Goal: Task Accomplishment & Management: Complete application form

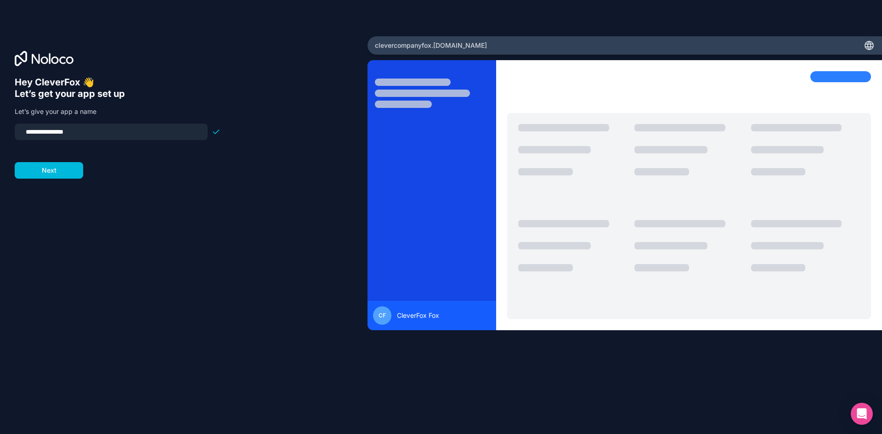
drag, startPoint x: 37, startPoint y: 131, endPoint x: 18, endPoint y: 130, distance: 18.9
click at [18, 130] on div "**********" at bounding box center [111, 132] width 193 height 17
type input "**********"
click at [67, 169] on button "Next" at bounding box center [49, 170] width 68 height 17
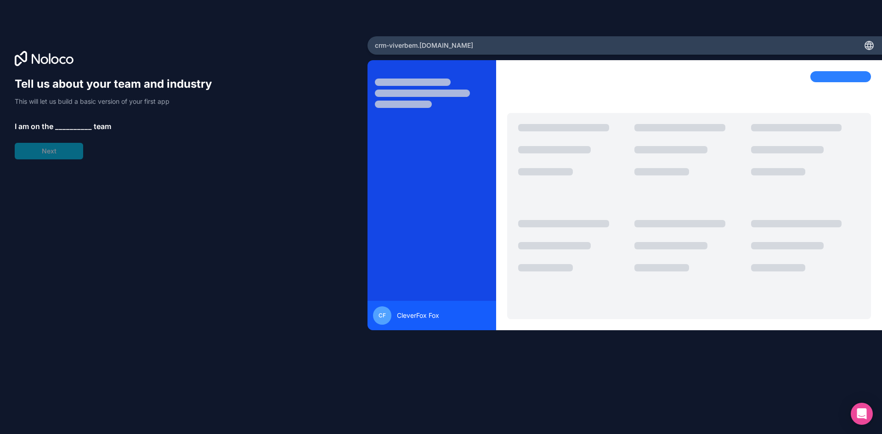
click at [82, 128] on span "__________" at bounding box center [73, 126] width 37 height 11
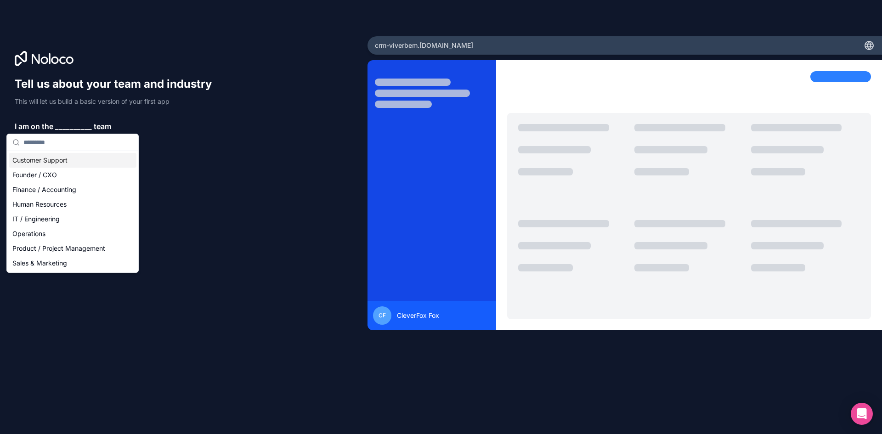
click at [254, 180] on div "Tell us about your team and industry This will let us build a basic version of …" at bounding box center [184, 230] width 338 height 307
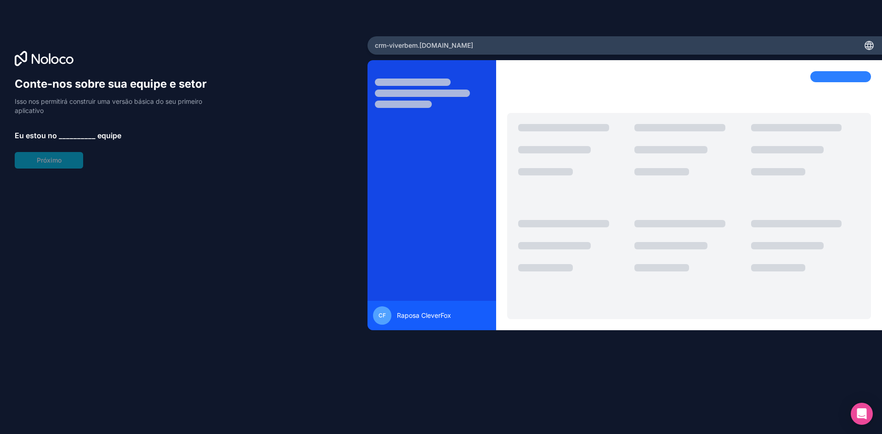
click at [297, 173] on div "Conte-nos sobre sua equipe e setor Isso nos permitirá construir uma versão bási…" at bounding box center [184, 230] width 338 height 307
click at [76, 106] on p "Isso nos permitirá construir uma versão básica do seu primeiro aplicativo" at bounding box center [118, 106] width 206 height 18
drag, startPoint x: 73, startPoint y: 98, endPoint x: 66, endPoint y: 136, distance: 38.7
click at [72, 105] on font "Isso nos permitirá construir uma versão básica do seu primeiro aplicativo" at bounding box center [108, 105] width 187 height 17
drag, startPoint x: 65, startPoint y: 140, endPoint x: 68, endPoint y: 136, distance: 5.0
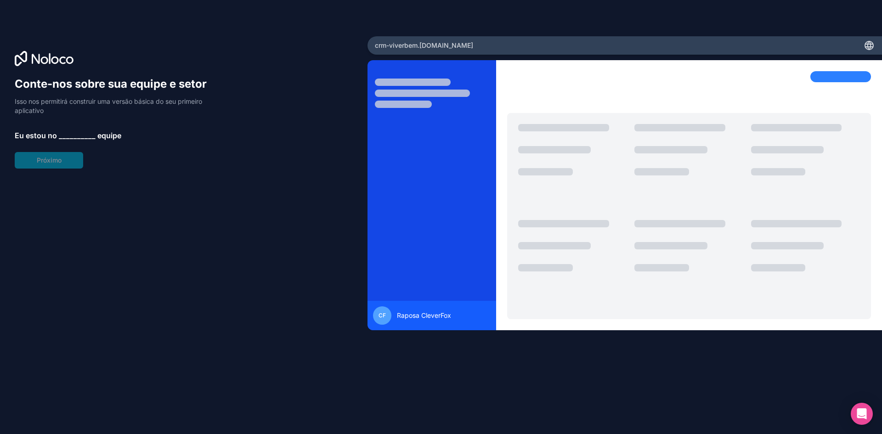
click at [65, 140] on span "__________" at bounding box center [77, 135] width 37 height 11
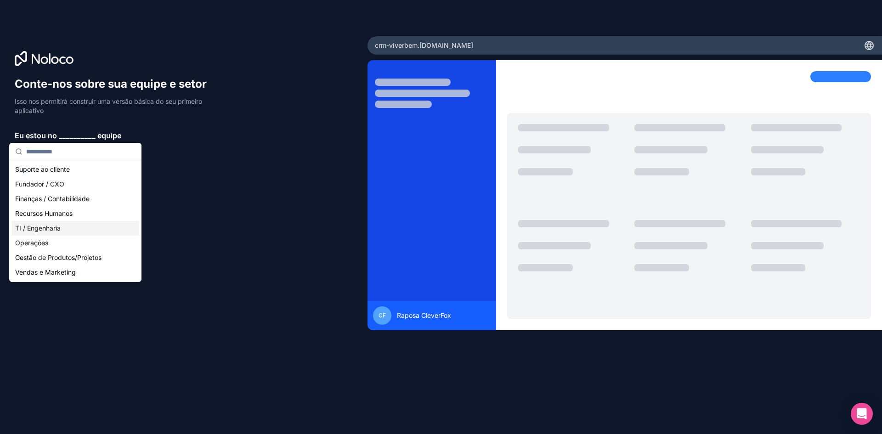
click at [55, 228] on font "TI / Engenharia" at bounding box center [37, 228] width 45 height 8
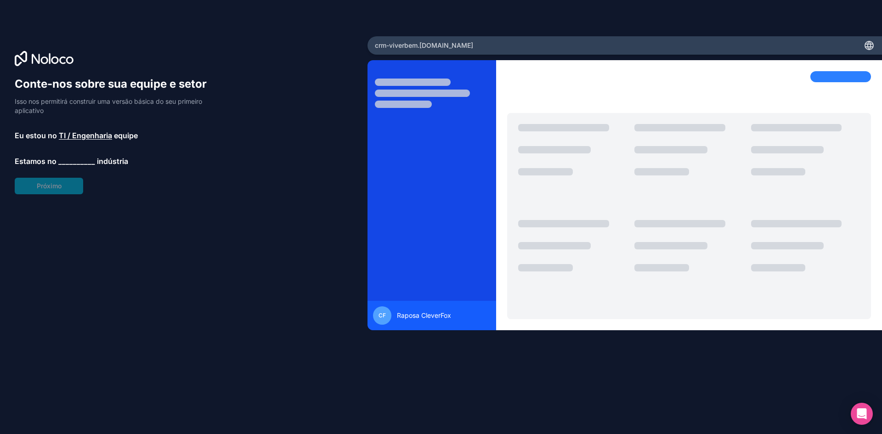
click at [54, 187] on div "Conte-nos sobre sua equipe e setor Isso nos permitirá construir uma versão bási…" at bounding box center [118, 136] width 206 height 118
click at [67, 163] on font "__________" at bounding box center [76, 161] width 37 height 9
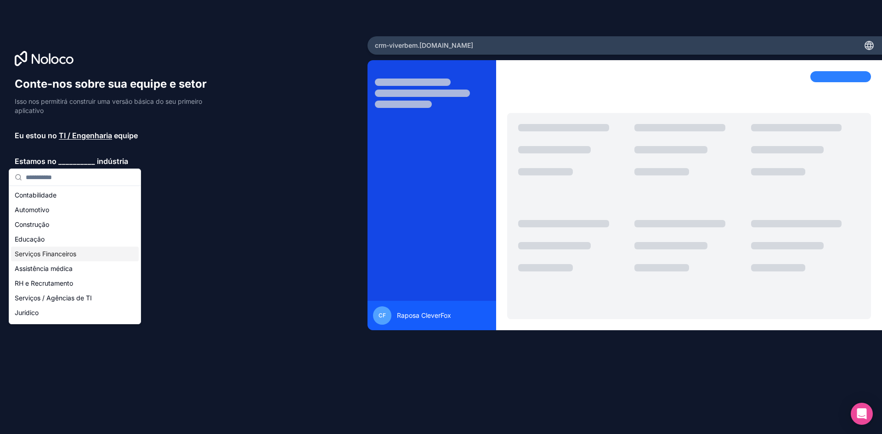
click at [75, 259] on div "Serviços Financeiros" at bounding box center [75, 254] width 128 height 15
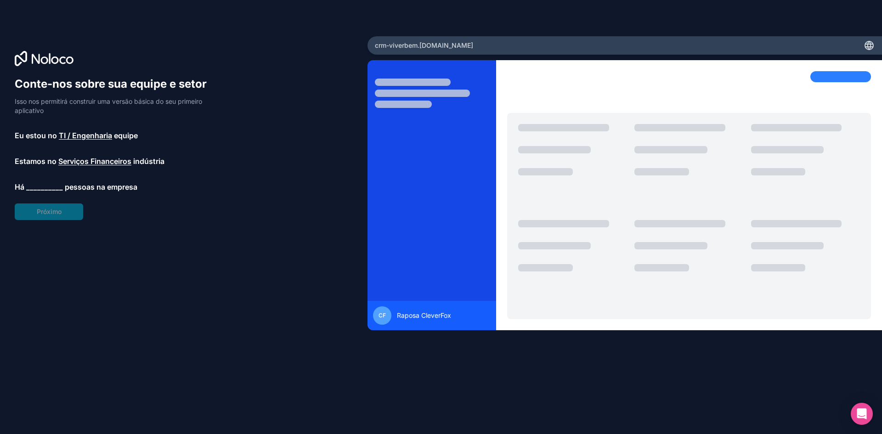
click at [55, 184] on font "__________" at bounding box center [44, 186] width 37 height 9
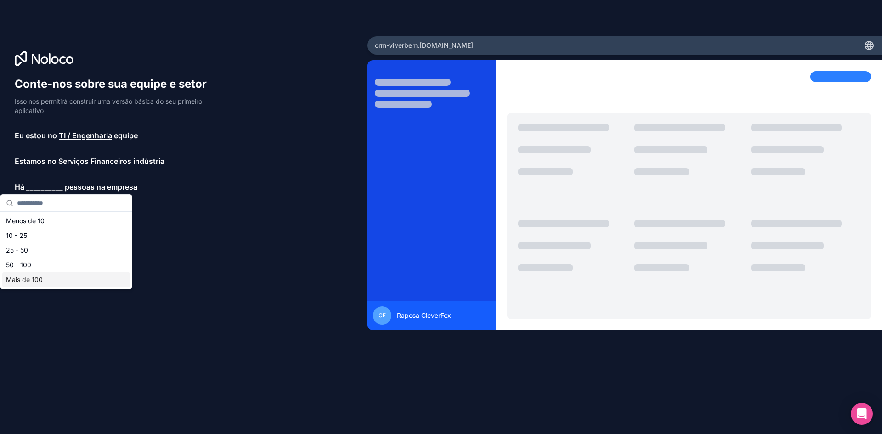
click at [62, 282] on div "Mais de 100" at bounding box center [66, 279] width 128 height 15
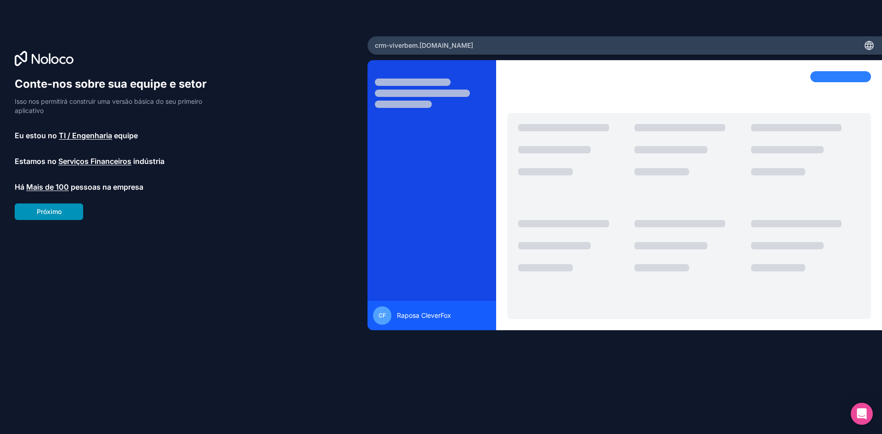
click at [48, 204] on button "Próximo" at bounding box center [49, 211] width 68 height 17
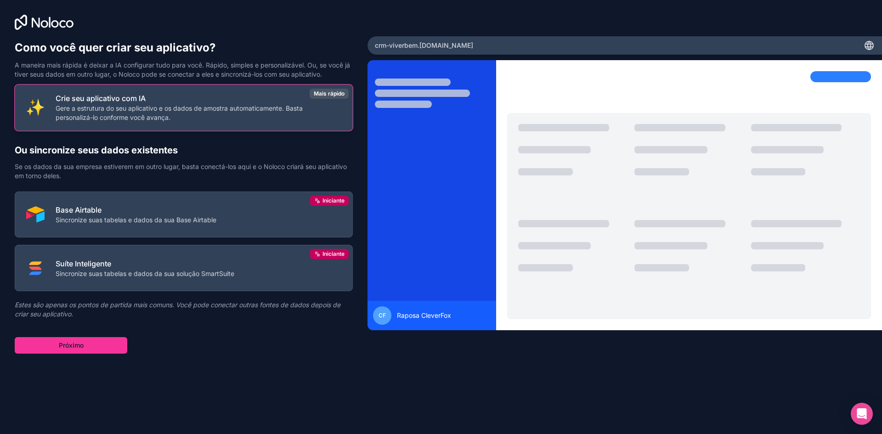
click at [258, 120] on p "Gere a estrutura do seu aplicativo e os dados de amostra automaticamente. Basta…" at bounding box center [199, 113] width 286 height 18
click at [77, 335] on div "Crie seu aplicativo com IA Gere a estrutura do seu aplicativo e os dados de amo…" at bounding box center [184, 219] width 338 height 267
click at [79, 343] on font "Próximo" at bounding box center [71, 345] width 25 height 8
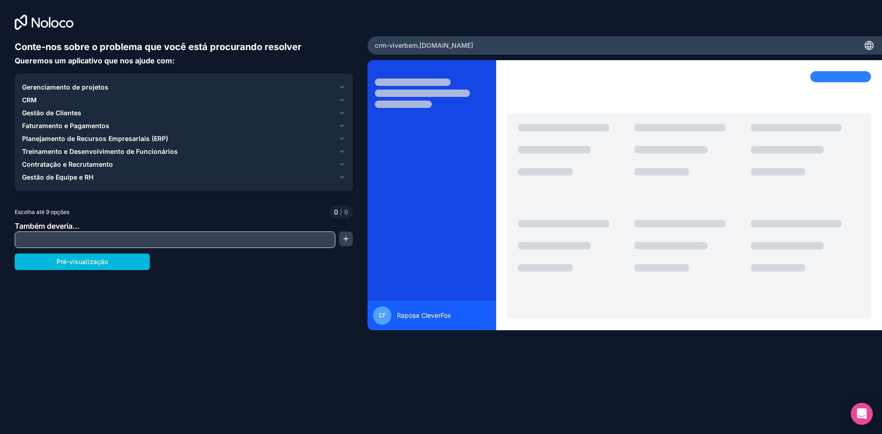
click at [84, 238] on input "text" at bounding box center [175, 239] width 316 height 13
click at [338, 85] on button "Gerenciamento de projetos" at bounding box center [183, 87] width 323 height 13
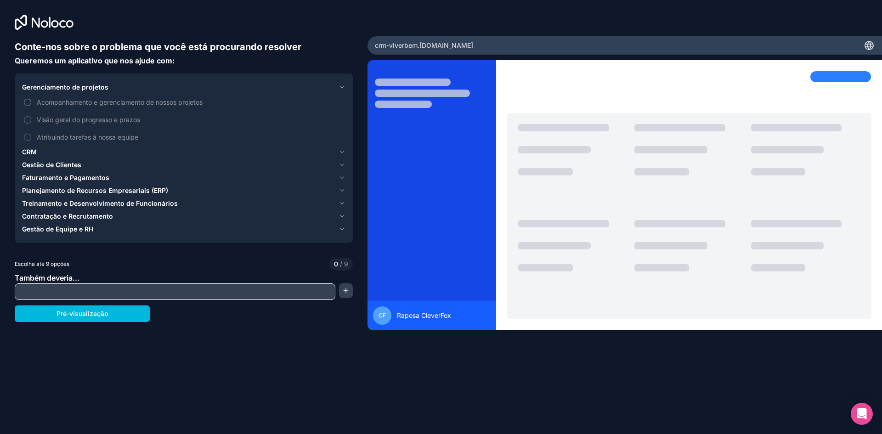
click at [130, 105] on font "Acompanhamento e gerenciamento de nossos projetos" at bounding box center [120, 102] width 166 height 8
click at [31, 105] on button "Acompanhamento e gerenciamento de nossos projetos" at bounding box center [27, 102] width 7 height 7
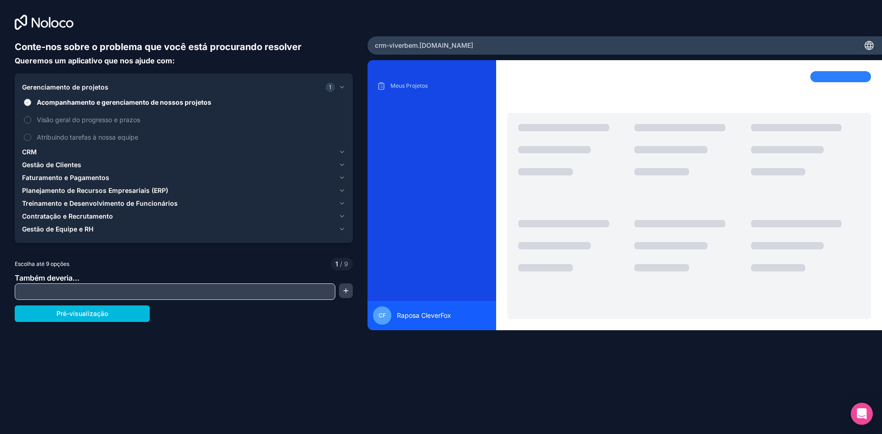
click at [130, 105] on font "Acompanhamento e gerenciamento de nossos projetos" at bounding box center [124, 102] width 175 height 8
click at [31, 105] on button "Acompanhamento e gerenciamento de nossos projetos" at bounding box center [27, 102] width 7 height 7
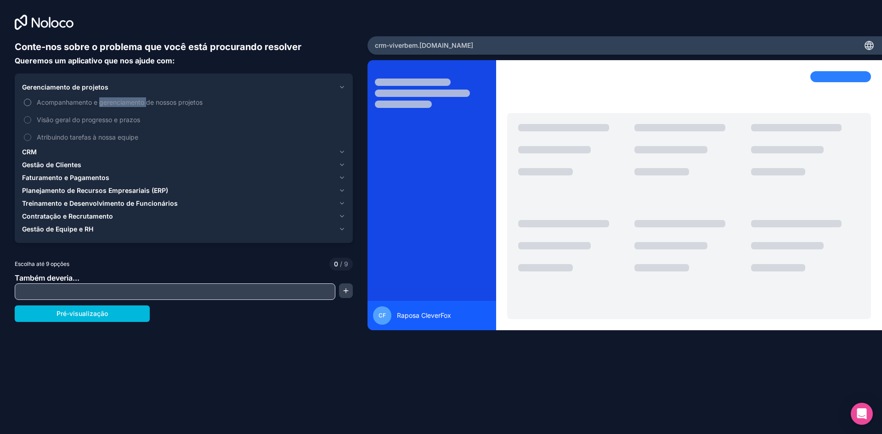
click at [130, 105] on font "Acompanhamento e gerenciamento de nossos projetos" at bounding box center [120, 102] width 166 height 8
click at [31, 105] on button "Acompanhamento e gerenciamento de nossos projetos" at bounding box center [27, 102] width 7 height 7
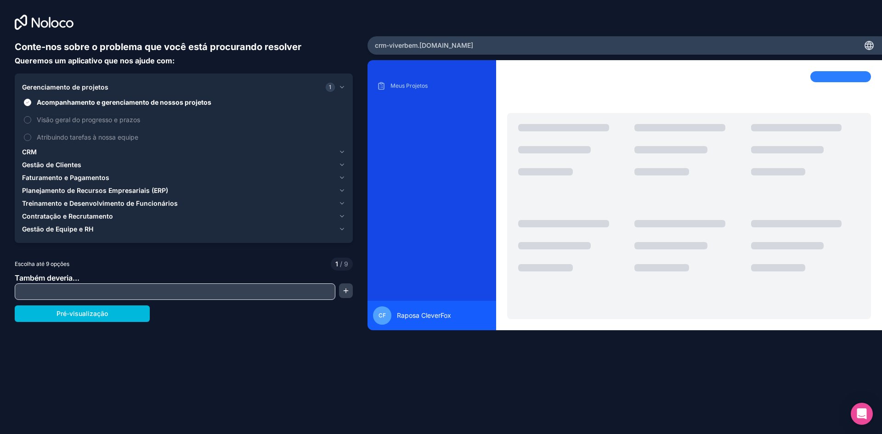
click at [210, 69] on div "Conte-nos sobre o problema que você está procurando resolver Queremos um aplica…" at bounding box center [184, 193] width 338 height 307
click at [98, 121] on font "Visão geral do progresso e prazos" at bounding box center [88, 120] width 103 height 8
click at [31, 121] on button "Visão geral do progresso e prazos" at bounding box center [27, 119] width 7 height 7
click at [107, 140] on font "Atribuindo tarefas à nossa equipe" at bounding box center [88, 137] width 102 height 8
click at [31, 140] on button "Atribuindo tarefas à nossa equipe" at bounding box center [27, 137] width 7 height 7
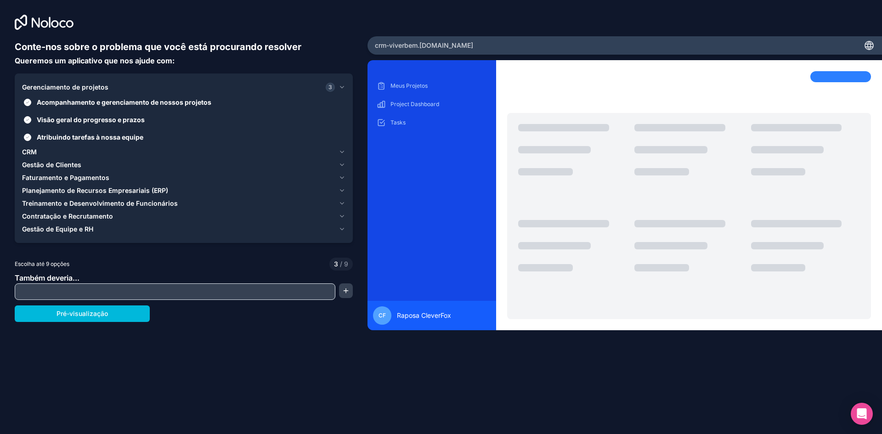
click at [342, 150] on icon "button" at bounding box center [341, 151] width 7 height 7
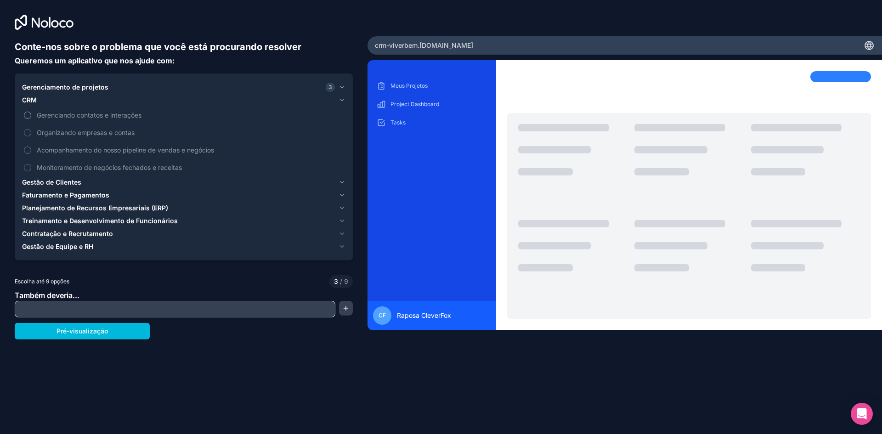
click at [122, 120] on label "Gerenciando contatos e interações" at bounding box center [183, 115] width 323 height 17
click at [31, 119] on button "Gerenciando contatos e interações" at bounding box center [27, 115] width 7 height 7
click at [105, 136] on font "Organizando empresas e contas" at bounding box center [86, 133] width 98 height 8
click at [31, 136] on button "Organizando empresas e contas" at bounding box center [27, 132] width 7 height 7
click at [197, 147] on font "Acompanhamento do nosso pipeline de vendas e negócios" at bounding box center [125, 150] width 177 height 8
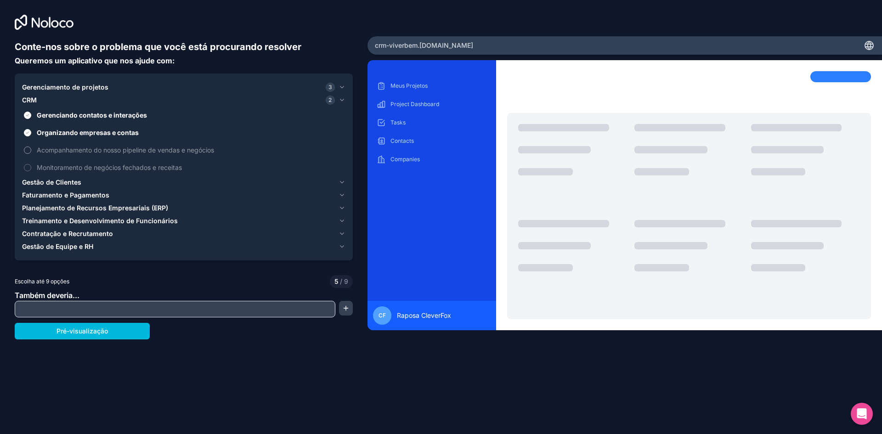
click at [31, 147] on button "Acompanhamento do nosso pipeline de vendas e negócios" at bounding box center [27, 150] width 7 height 7
click at [149, 166] on font "Monitoramento de negócios fechados e receitas" at bounding box center [109, 168] width 145 height 8
click at [31, 166] on button "Monitoramento de negócios fechados e receitas" at bounding box center [27, 167] width 7 height 7
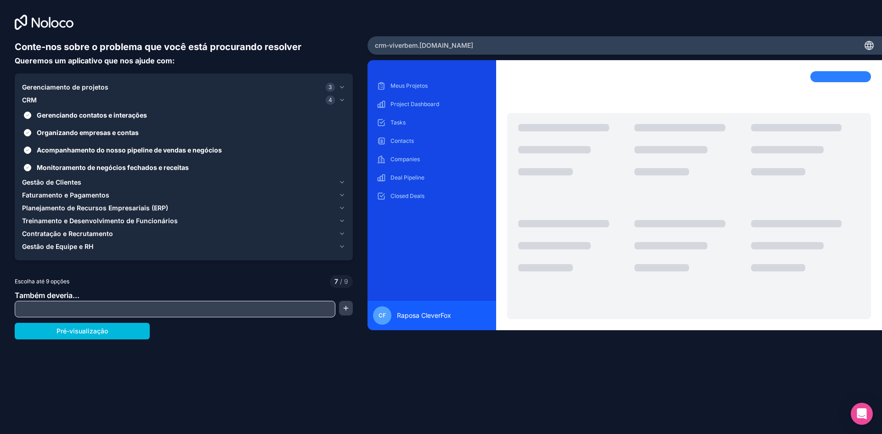
click at [344, 180] on icon "button" at bounding box center [341, 182] width 7 height 7
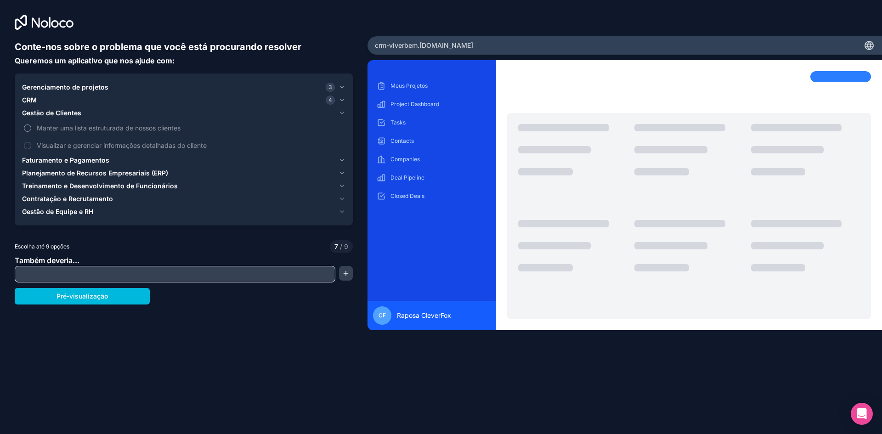
click at [110, 132] on span "Manter uma lista estruturada de nossos clientes" at bounding box center [190, 128] width 307 height 10
click at [31, 132] on button "Manter uma lista estruturada de nossos clientes" at bounding box center [27, 127] width 7 height 7
click at [111, 131] on font "Manter uma lista estruturada de nossos clientes" at bounding box center [112, 128] width 151 height 8
click at [31, 131] on button "Manter uma lista estruturada de nossos clientes" at bounding box center [27, 127] width 7 height 7
click at [111, 131] on font "Manter uma lista estruturada de nossos clientes" at bounding box center [109, 128] width 144 height 8
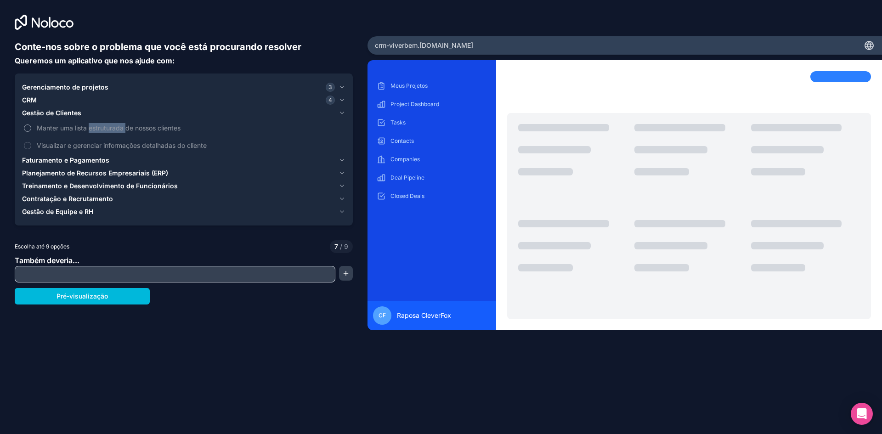
click at [31, 131] on button "Manter uma lista estruturada de nossos clientes" at bounding box center [27, 127] width 7 height 7
click at [123, 148] on font "Visualizar e gerenciar informações detalhadas do cliente" at bounding box center [122, 145] width 170 height 8
click at [31, 148] on button "Visualizar e gerenciar informações detalhadas do cliente" at bounding box center [27, 145] width 7 height 7
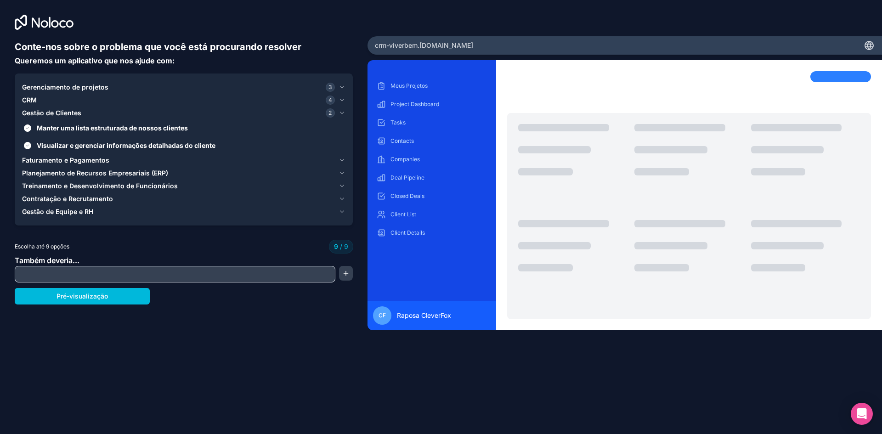
click at [342, 164] on icon "button" at bounding box center [341, 160] width 7 height 7
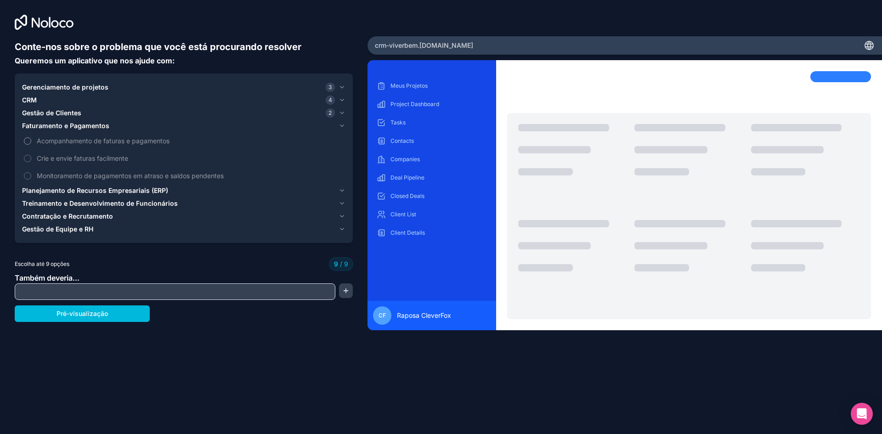
click at [92, 141] on font "Acompanhamento de faturas e pagamentos" at bounding box center [103, 141] width 133 height 8
click at [45, 135] on label "Acompanhamento de faturas e pagamentos" at bounding box center [183, 140] width 323 height 17
click at [24, 141] on div "Gerenciamento de projetos 3 CRM 4 Gestão de Clientes 2 Faturamento e Pagamentos…" at bounding box center [184, 157] width 338 height 169
click at [157, 145] on span "Acompanhamento de faturas e pagamentos" at bounding box center [190, 141] width 307 height 10
drag, startPoint x: 111, startPoint y: 161, endPoint x: 101, endPoint y: 168, distance: 11.9
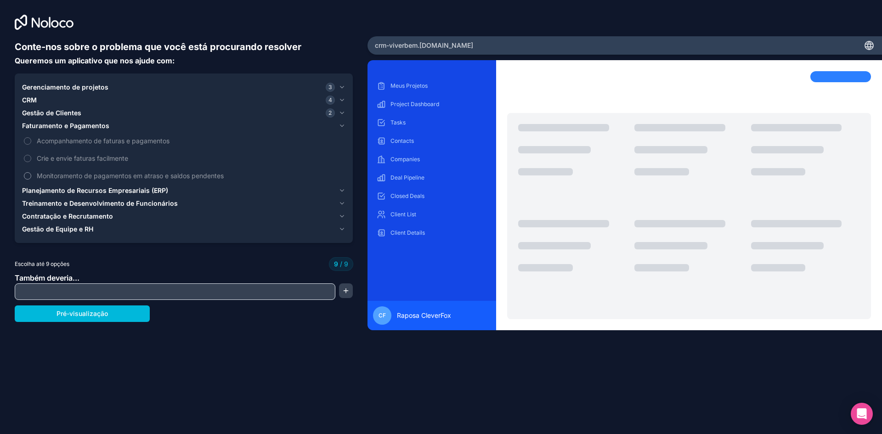
click at [110, 161] on font "Crie e envie faturas facilmente" at bounding box center [82, 158] width 91 height 8
click at [60, 173] on font "Monitoramento de pagamentos em atraso e saldos pendentes" at bounding box center [130, 176] width 187 height 8
click at [63, 157] on font "Crie e envie faturas facilmente" at bounding box center [82, 158] width 91 height 8
click at [338, 126] on icon "button" at bounding box center [341, 125] width 7 height 7
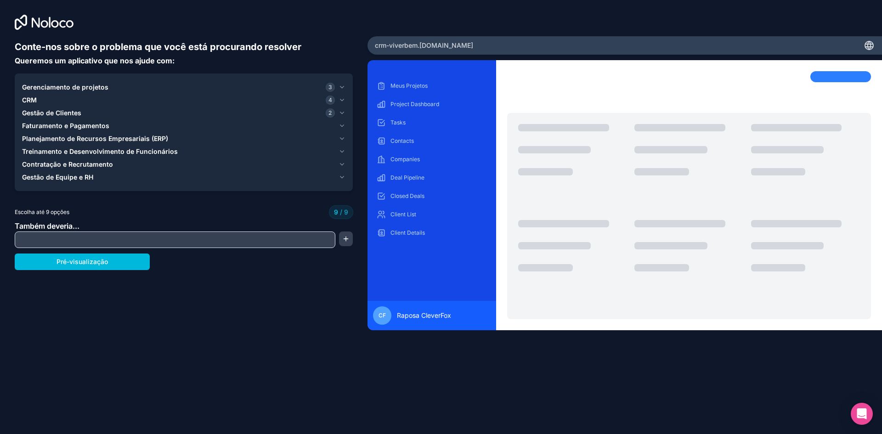
click at [340, 142] on button "Planejamento de Recursos Empresariais (ERP)" at bounding box center [183, 138] width 323 height 13
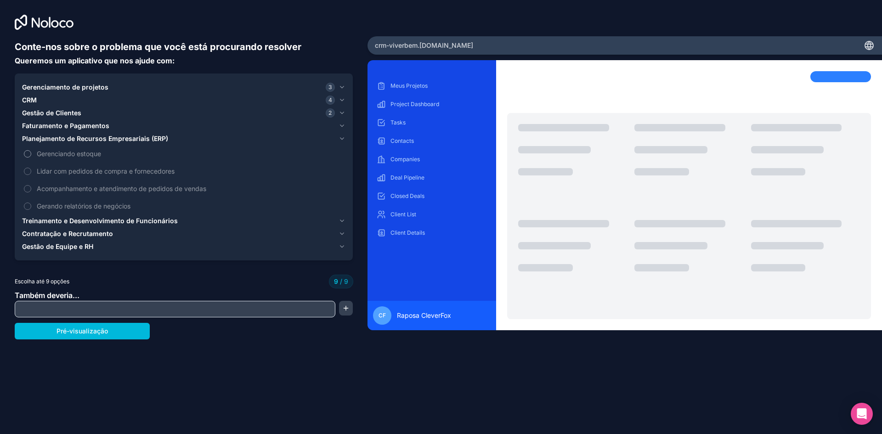
click at [65, 155] on font "Gerenciando estoque" at bounding box center [69, 154] width 64 height 8
click at [67, 198] on label "Gerando relatórios de negócios" at bounding box center [183, 205] width 323 height 17
click at [34, 194] on label "Acompanhamento e atendimento de pedidos de vendas" at bounding box center [183, 188] width 323 height 17
drag, startPoint x: 31, startPoint y: 188, endPoint x: 35, endPoint y: 180, distance: 9.0
click at [31, 188] on label "Acompanhamento e atendimento de pedidos de vendas" at bounding box center [183, 188] width 323 height 17
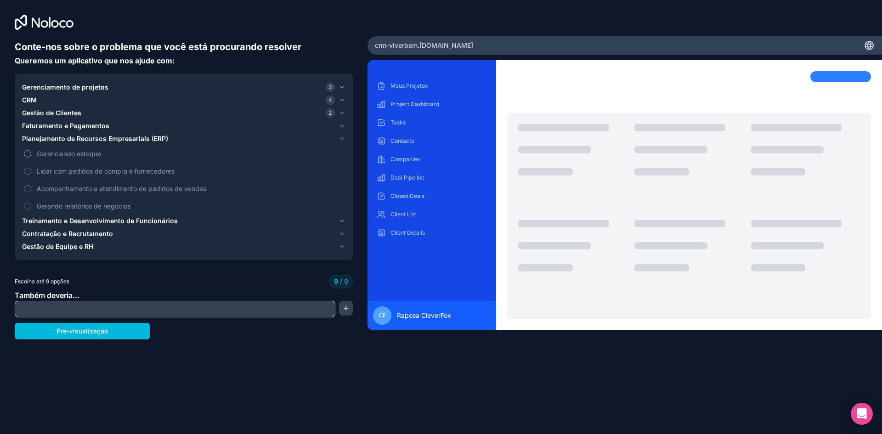
click at [38, 153] on font "Gerenciando estoque" at bounding box center [69, 154] width 64 height 8
click at [340, 140] on icon "button" at bounding box center [341, 138] width 7 height 7
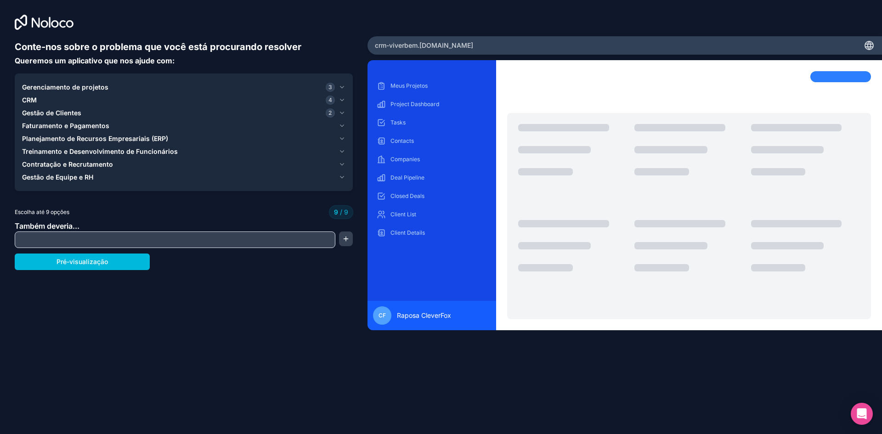
click at [338, 107] on button "Gestão de Clientes 2" at bounding box center [183, 113] width 323 height 13
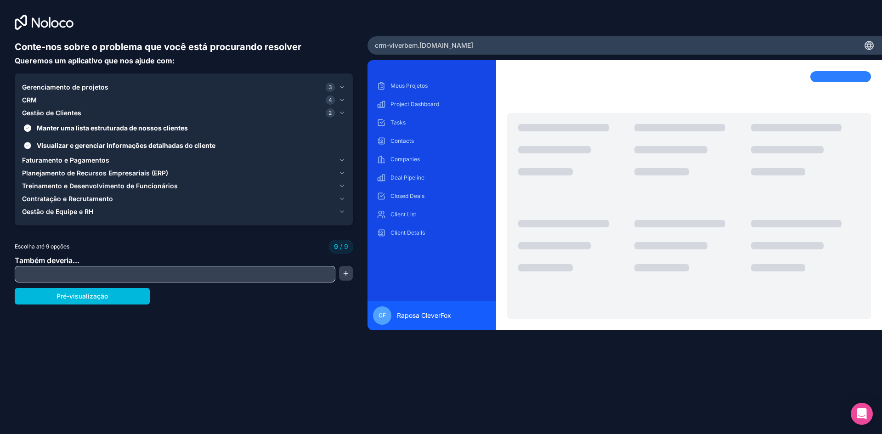
click at [155, 145] on font "Visualizar e gerenciar informações detalhadas do cliente" at bounding box center [126, 145] width 179 height 8
click at [31, 145] on button "Visualizar e gerenciar informações detalhadas do cliente" at bounding box center [27, 145] width 7 height 7
click at [150, 144] on font "Visualizar e gerenciar informações detalhadas do cliente" at bounding box center [122, 145] width 170 height 8
click at [31, 144] on button "Visualizar e gerenciar informações detalhadas do cliente" at bounding box center [27, 145] width 7 height 7
click at [143, 126] on font "Manter uma lista estruturada de nossos clientes" at bounding box center [112, 128] width 151 height 8
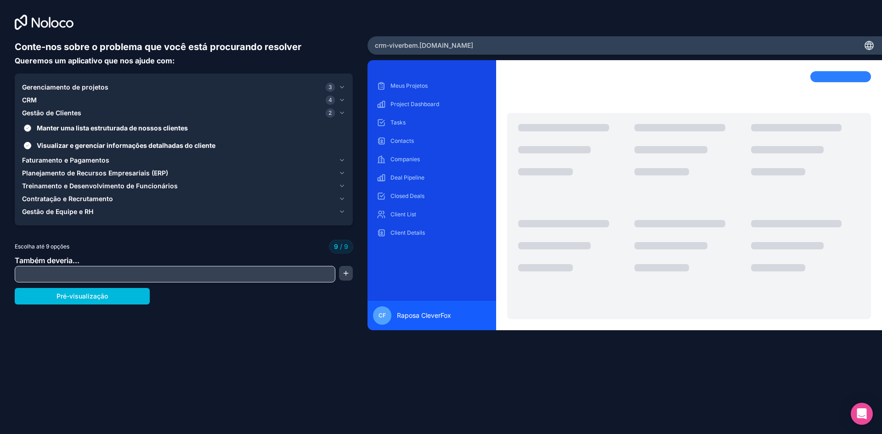
click at [31, 126] on button "Manter uma lista estruturada de nossos clientes" at bounding box center [27, 127] width 7 height 7
click at [143, 126] on font "Manter uma lista estruturada de nossos clientes" at bounding box center [109, 128] width 144 height 8
click at [31, 126] on button "Manter uma lista estruturada de nossos clientes" at bounding box center [27, 127] width 7 height 7
click at [152, 130] on font "Manter uma lista estruturada de nossos clientes" at bounding box center [112, 128] width 151 height 8
click at [31, 130] on button "Manter uma lista estruturada de nossos clientes" at bounding box center [27, 127] width 7 height 7
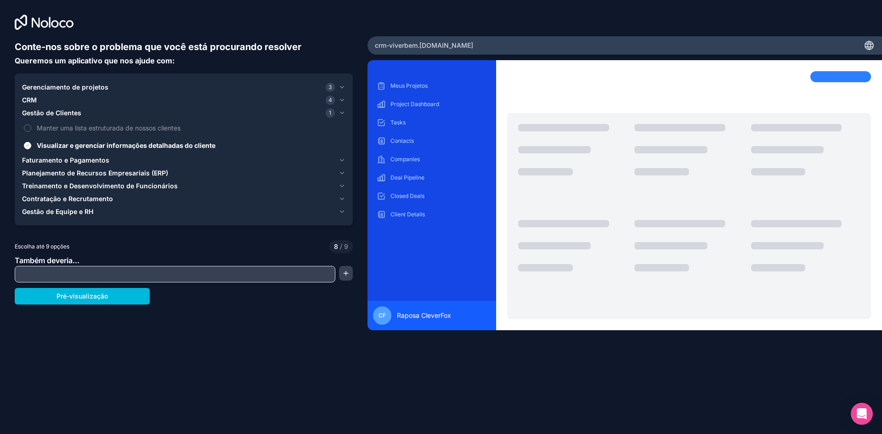
click at [343, 112] on icon "button" at bounding box center [341, 112] width 7 height 7
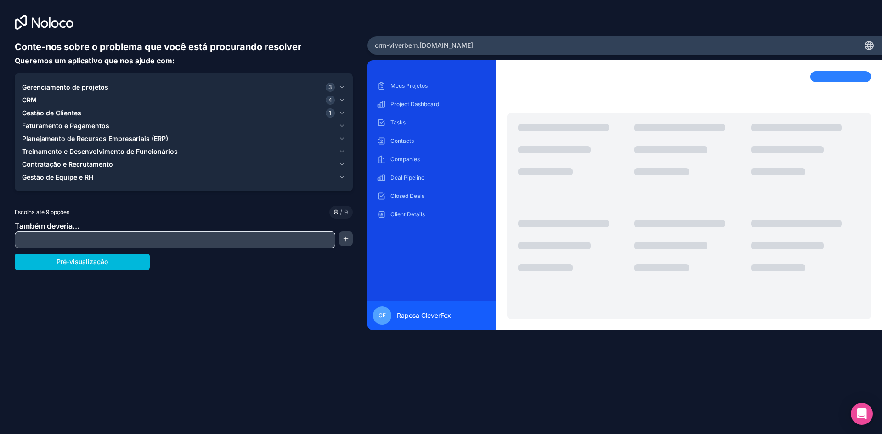
click at [342, 182] on button "Gestão de Equipe e RH" at bounding box center [183, 177] width 323 height 13
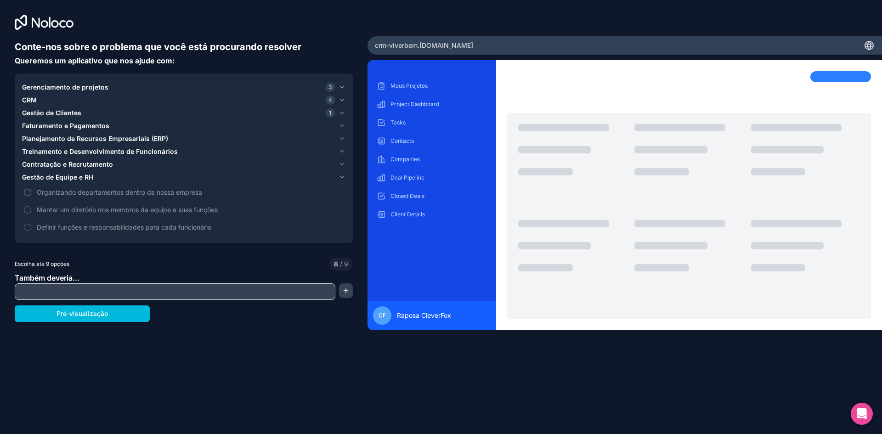
click at [178, 193] on font "Organizando departamentos dentro da nossa empresa" at bounding box center [119, 192] width 165 height 8
click at [31, 193] on button "Organizando departamentos dentro da nossa empresa" at bounding box center [27, 192] width 7 height 7
click at [214, 209] on font "Manter um diretório dos membros da equipe e suas funções" at bounding box center [127, 210] width 181 height 8
click at [339, 95] on button "CRM 4" at bounding box center [183, 100] width 323 height 13
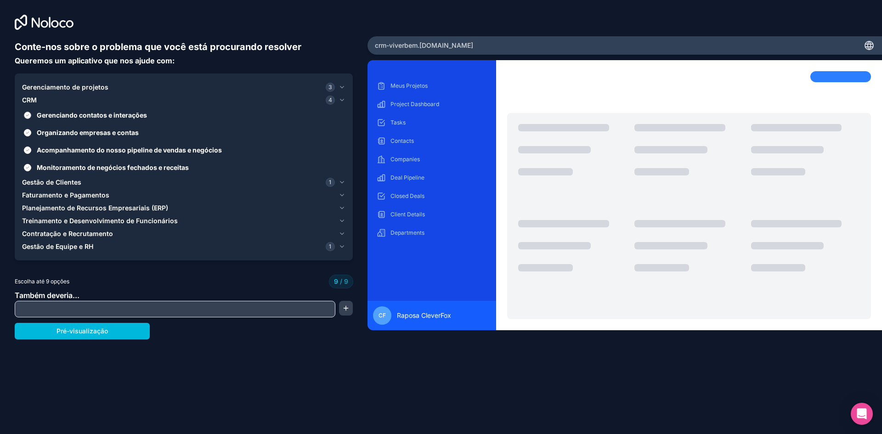
click at [130, 116] on font "Gerenciando contatos e interações" at bounding box center [92, 115] width 110 height 8
click at [31, 116] on button "Gerenciando contatos e interações" at bounding box center [27, 115] width 7 height 7
click at [343, 246] on icon "button" at bounding box center [341, 246] width 7 height 7
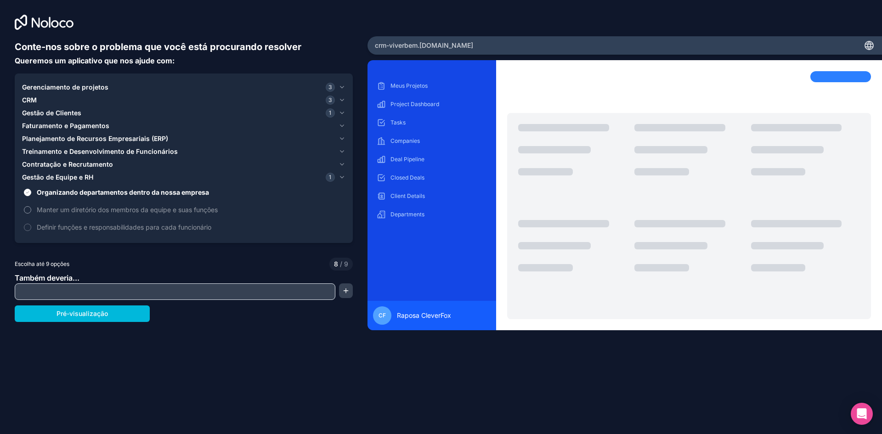
click at [72, 204] on label "Manter um diretório dos membros da equipe e suas funções" at bounding box center [183, 209] width 323 height 17
click at [31, 206] on button "Manter um diretório dos membros da equipe e suas funções" at bounding box center [27, 209] width 7 height 7
click at [199, 255] on div "Conte-nos sobre o problema que você está procurando resolver Queremos um aplica…" at bounding box center [184, 193] width 338 height 307
click at [194, 219] on label "Definir funções e responsabilidades para cada funcionário" at bounding box center [183, 227] width 323 height 17
click at [192, 222] on span "Definir funções e responsabilidades para cada funcionário" at bounding box center [190, 227] width 307 height 10
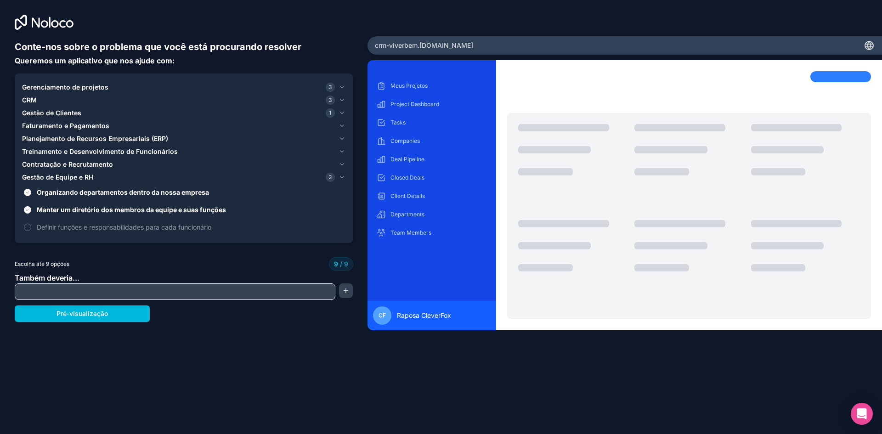
click at [335, 97] on button "CRM 3" at bounding box center [183, 100] width 323 height 13
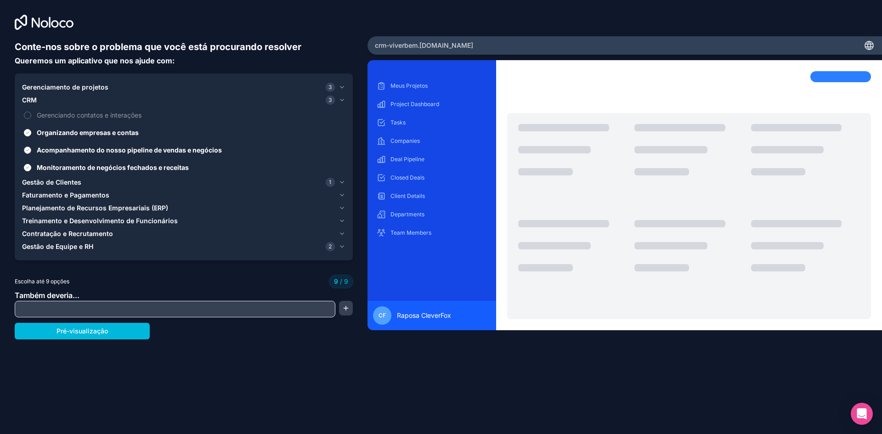
click at [113, 151] on font "Acompanhamento do nosso pipeline de vendas e negócios" at bounding box center [129, 150] width 185 height 8
click at [31, 151] on button "Acompanhamento do nosso pipeline de vendas e negócios" at bounding box center [27, 150] width 7 height 7
click at [205, 145] on label "Acompanhamento do nosso pipeline de vendas e negócios" at bounding box center [183, 149] width 323 height 17
click at [31, 147] on button "Acompanhamento do nosso pipeline de vendas e negócios" at bounding box center [27, 150] width 7 height 7
click at [204, 145] on label "Acompanhamento do nosso pipeline de vendas e negócios" at bounding box center [183, 149] width 323 height 17
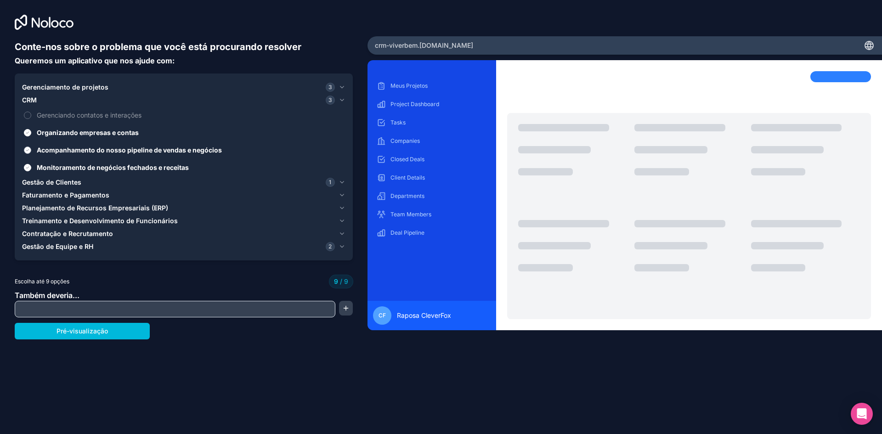
click at [31, 147] on button "Acompanhamento do nosso pipeline de vendas e negócios" at bounding box center [27, 150] width 7 height 7
click at [344, 246] on icon "button" at bounding box center [342, 247] width 4 height 2
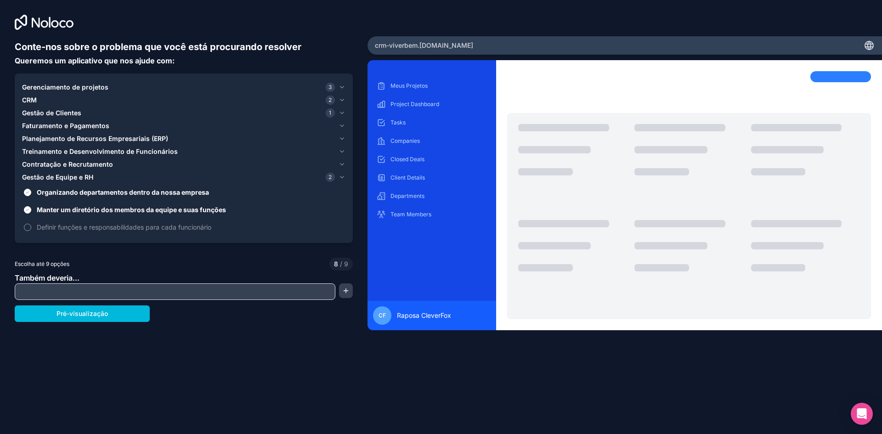
click at [119, 227] on font "Definir funções e responsabilidades para cada funcionário" at bounding box center [124, 227] width 175 height 8
click at [31, 227] on button "Definir funções e responsabilidades para cada funcionário" at bounding box center [27, 227] width 7 height 7
click at [343, 176] on icon "button" at bounding box center [341, 177] width 7 height 7
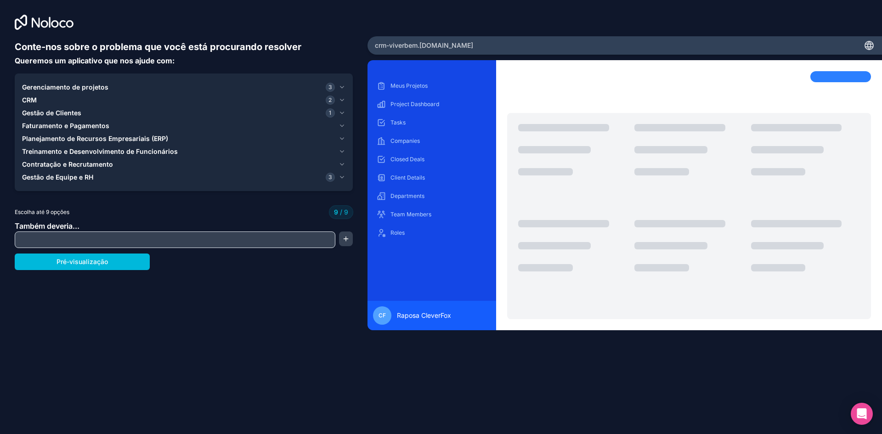
click at [341, 161] on icon "button" at bounding box center [341, 164] width 7 height 7
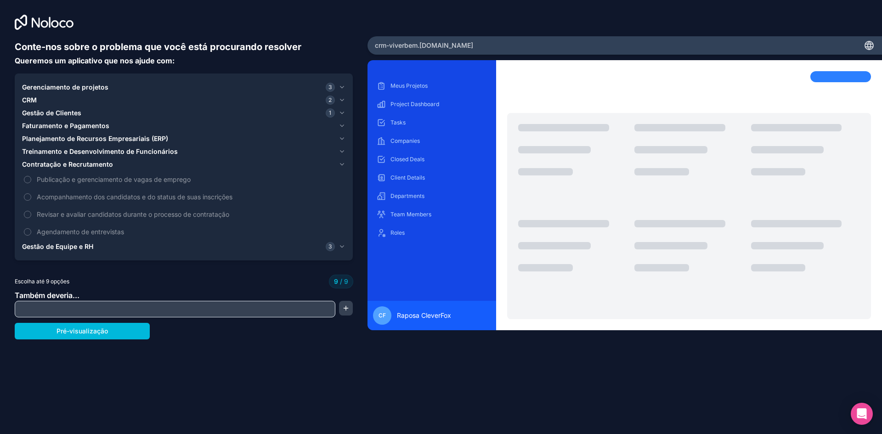
click at [343, 155] on button "Treinamento e Desenvolvimento de Funcionários" at bounding box center [183, 151] width 323 height 13
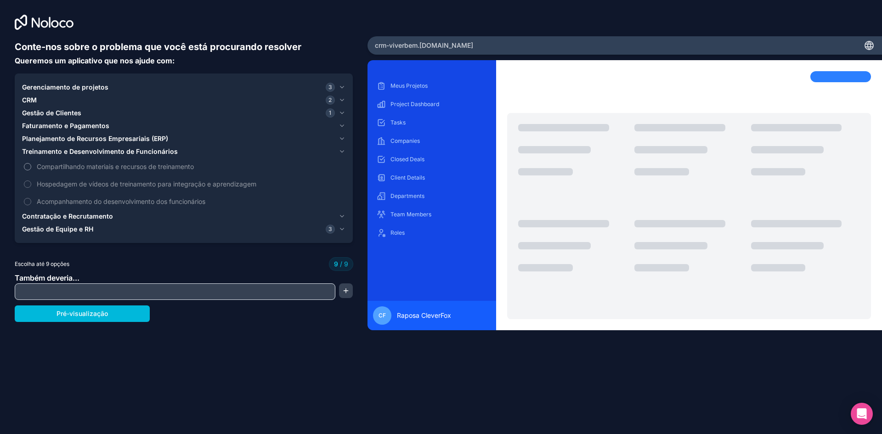
click at [340, 160] on label "Compartilhando materiais e recursos de treinamento" at bounding box center [183, 166] width 323 height 17
click at [344, 154] on icon "button" at bounding box center [341, 151] width 7 height 7
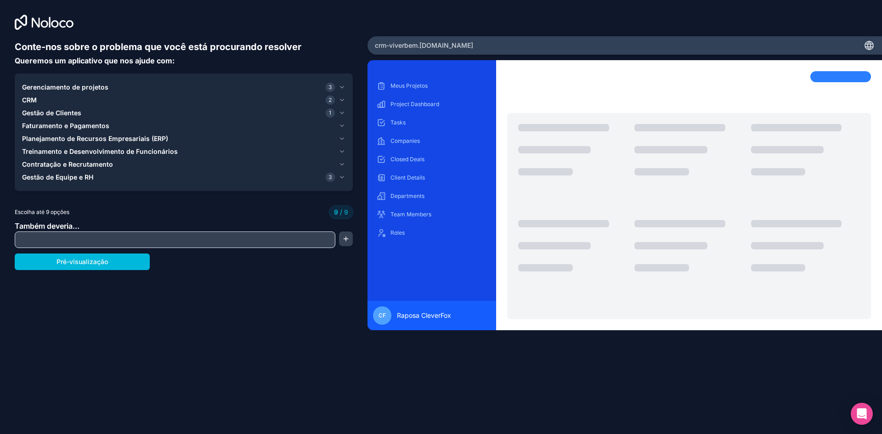
click at [344, 154] on icon "button" at bounding box center [341, 151] width 7 height 7
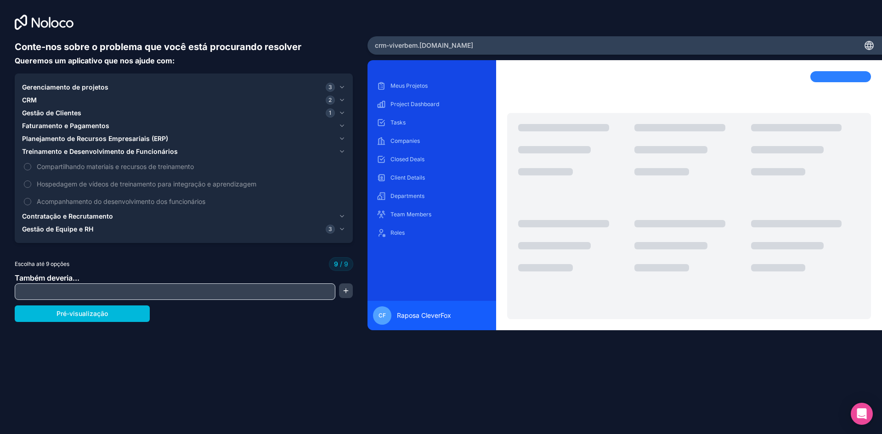
click at [344, 154] on icon "button" at bounding box center [341, 151] width 7 height 7
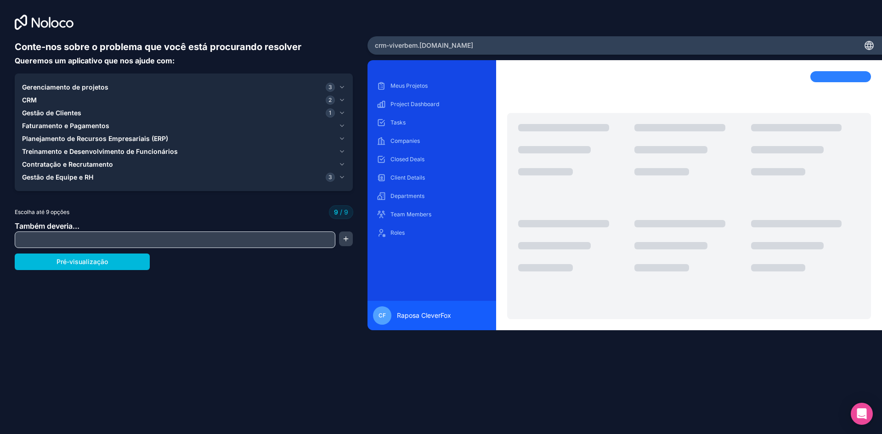
click at [343, 140] on icon "button" at bounding box center [341, 138] width 7 height 7
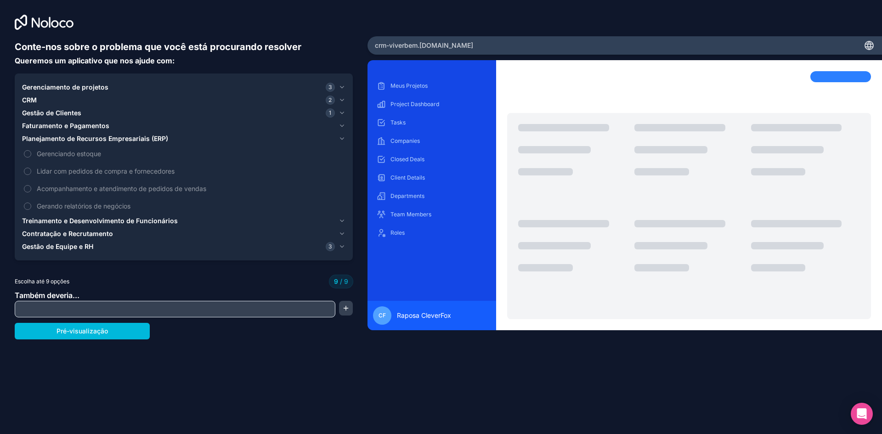
click at [340, 140] on icon "button" at bounding box center [341, 138] width 7 height 7
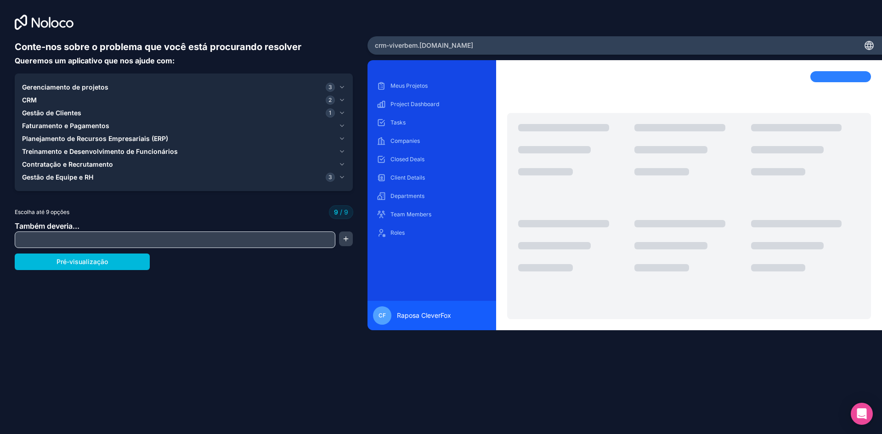
click at [316, 238] on input "text" at bounding box center [175, 239] width 316 height 13
click at [207, 236] on input "text" at bounding box center [175, 239] width 316 height 13
paste input "**********"
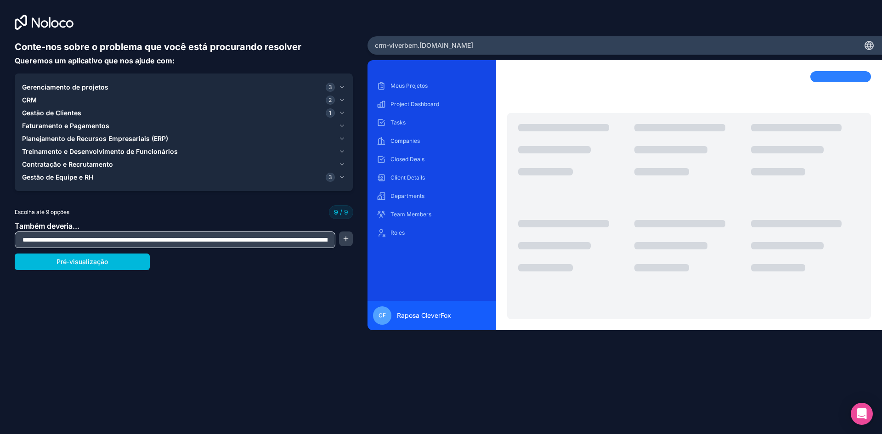
scroll to position [0, 13845]
type input "**********"
click at [85, 257] on button "Pré-visualização" at bounding box center [82, 262] width 135 height 17
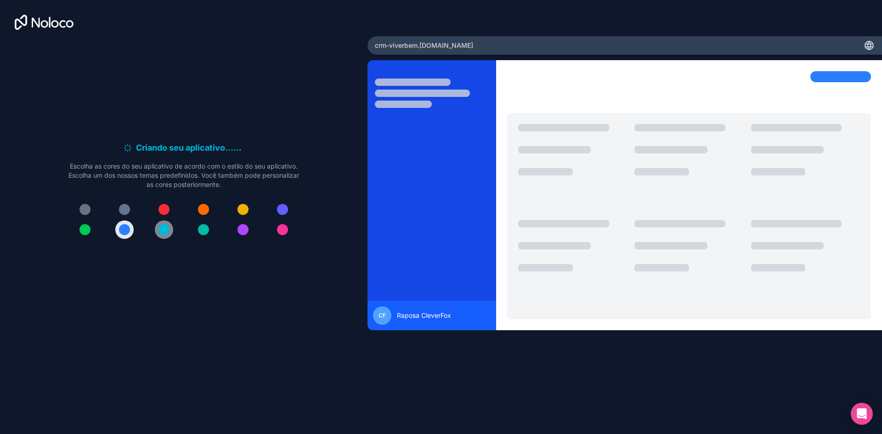
click at [160, 229] on div at bounding box center [163, 229] width 11 height 11
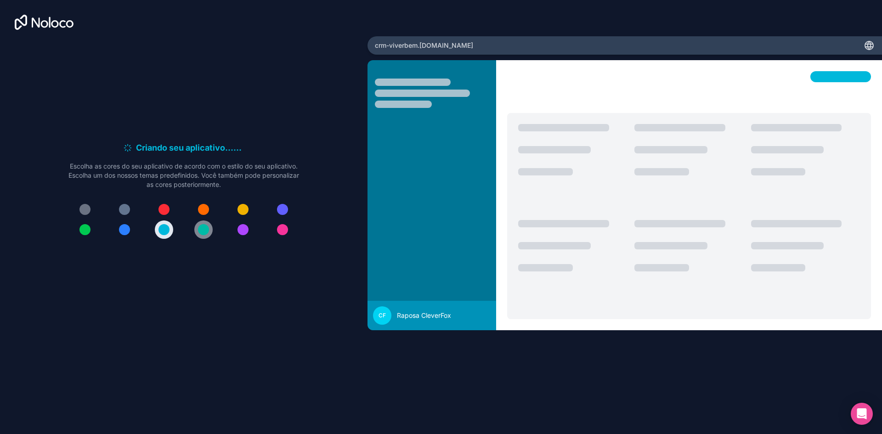
click at [212, 229] on button at bounding box center [203, 229] width 18 height 18
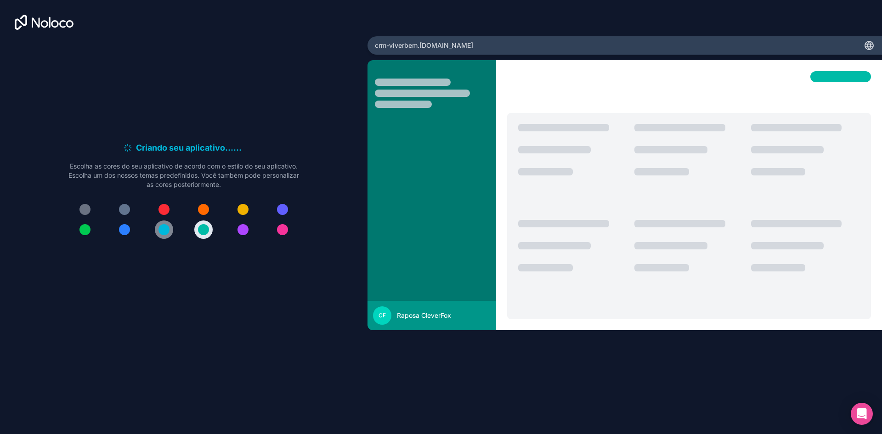
click at [162, 228] on div at bounding box center [163, 229] width 11 height 11
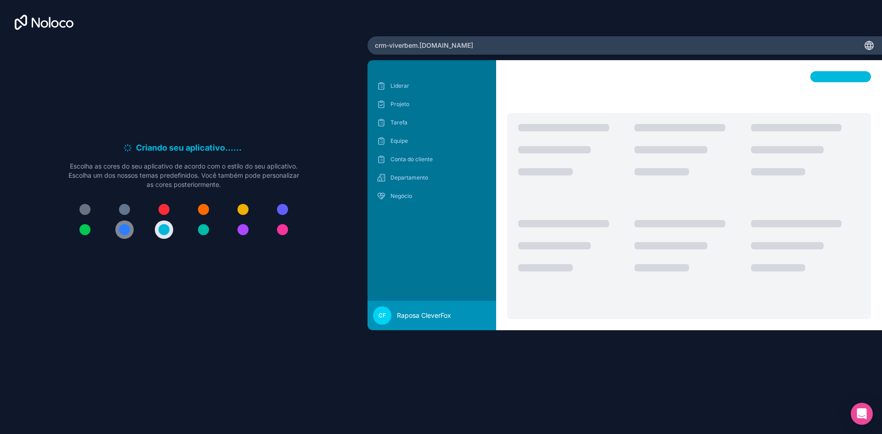
click at [125, 234] on div at bounding box center [124, 229] width 11 height 11
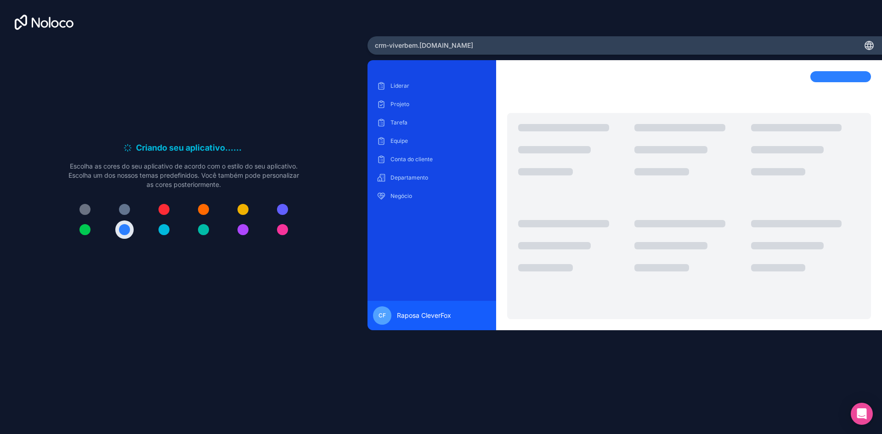
click at [73, 230] on div at bounding box center [183, 219] width 235 height 39
click at [292, 212] on div at bounding box center [183, 219] width 235 height 39
click at [277, 216] on button at bounding box center [282, 209] width 18 height 18
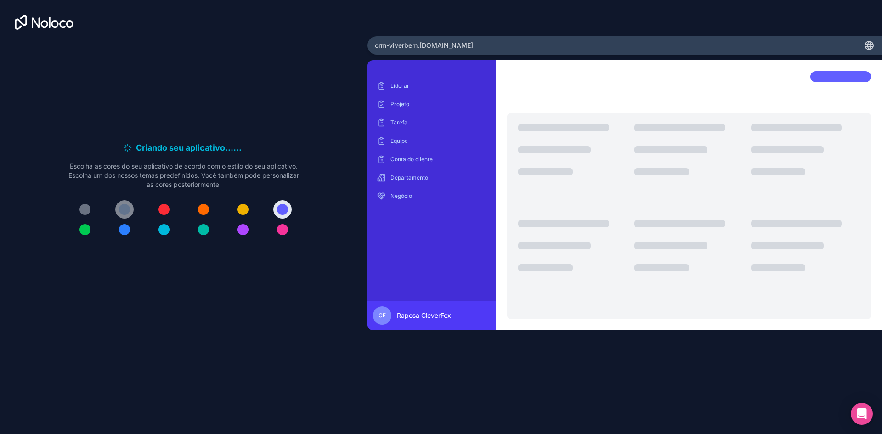
click at [126, 211] on div at bounding box center [124, 209] width 11 height 11
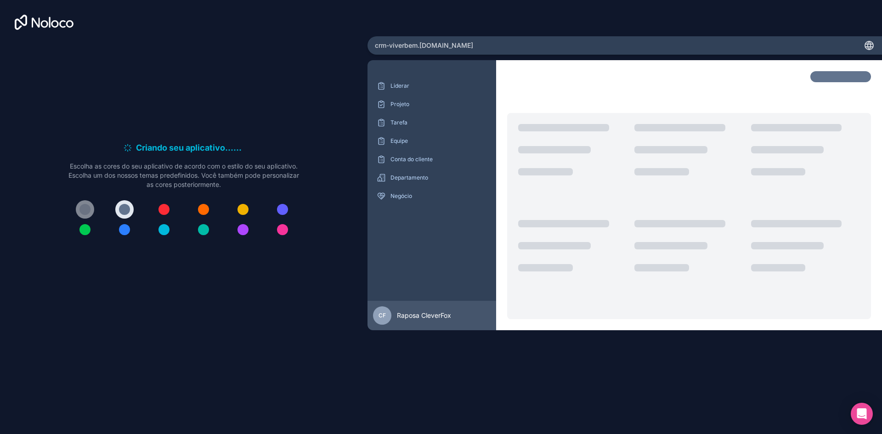
click at [90, 211] on button at bounding box center [85, 209] width 18 height 18
click at [89, 231] on div at bounding box center [84, 229] width 11 height 11
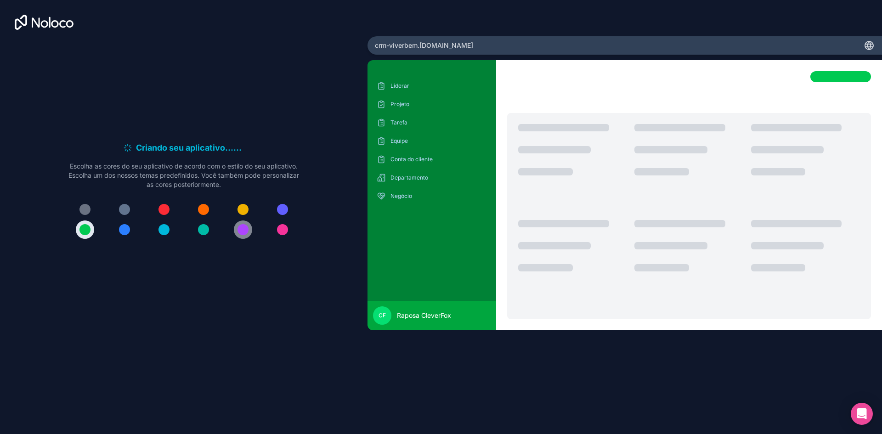
click at [245, 228] on div at bounding box center [242, 229] width 11 height 11
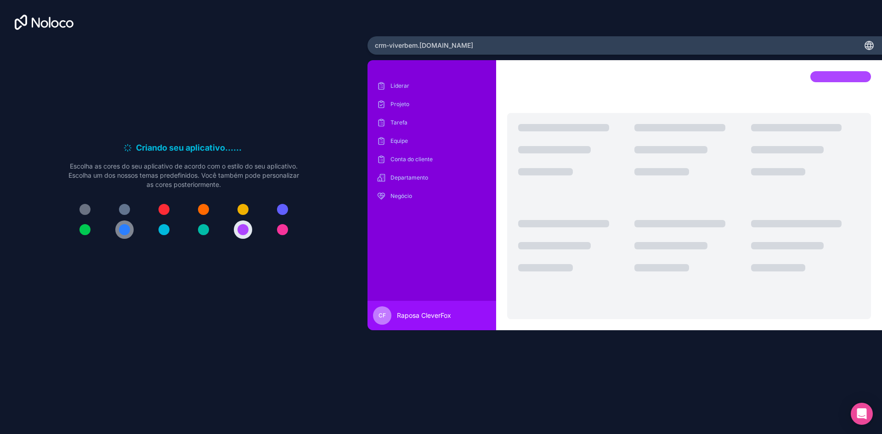
click at [130, 230] on button at bounding box center [124, 229] width 18 height 18
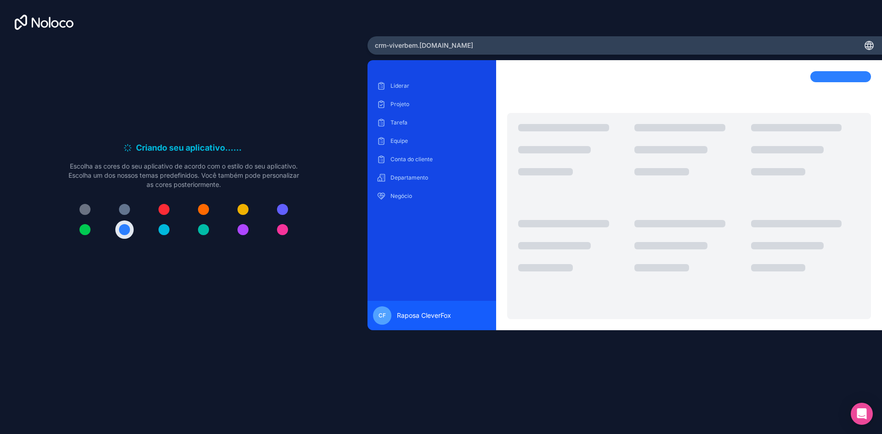
click at [173, 227] on div at bounding box center [183, 219] width 235 height 39
click at [153, 230] on div at bounding box center [183, 219] width 235 height 39
click at [169, 231] on button at bounding box center [164, 229] width 18 height 18
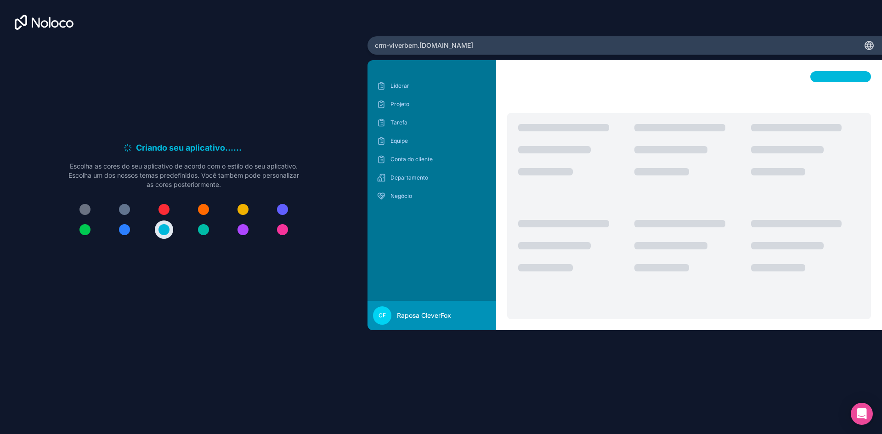
click at [303, 293] on div "Criando seu aplicativo... . . . Enquanto isso, vamos personalizá-lo! Escolha as…" at bounding box center [184, 193] width 338 height 307
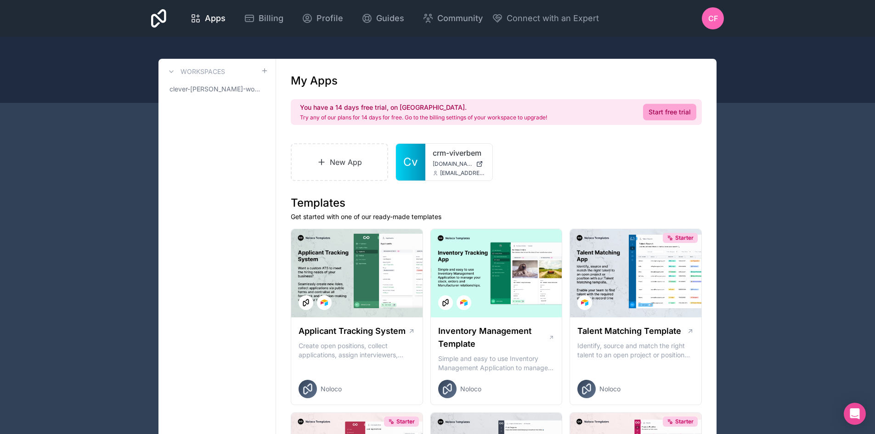
drag, startPoint x: 754, startPoint y: 187, endPoint x: 530, endPoint y: 190, distance: 224.1
